Goal: Task Accomplishment & Management: Use online tool/utility

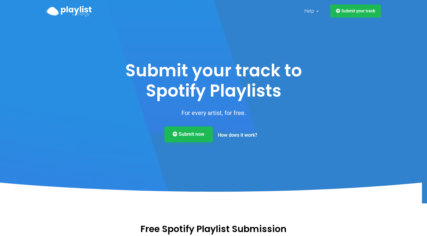
click at [197, 130] on link "Submit now" at bounding box center [189, 134] width 48 height 16
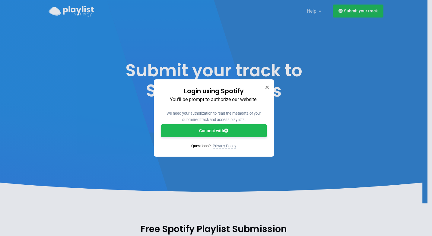
click at [210, 131] on link "Connect with" at bounding box center [214, 130] width 106 height 13
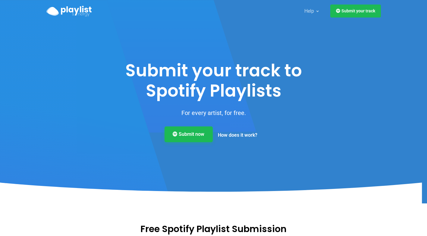
click at [191, 134] on link "Submit now" at bounding box center [189, 134] width 48 height 16
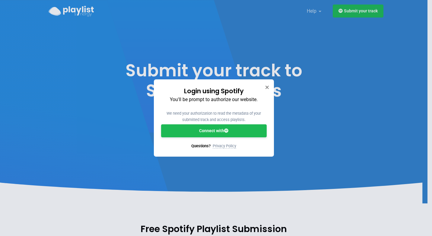
click at [192, 128] on link "Connect with" at bounding box center [214, 130] width 106 height 13
